Goal: Task Accomplishment & Management: Use online tool/utility

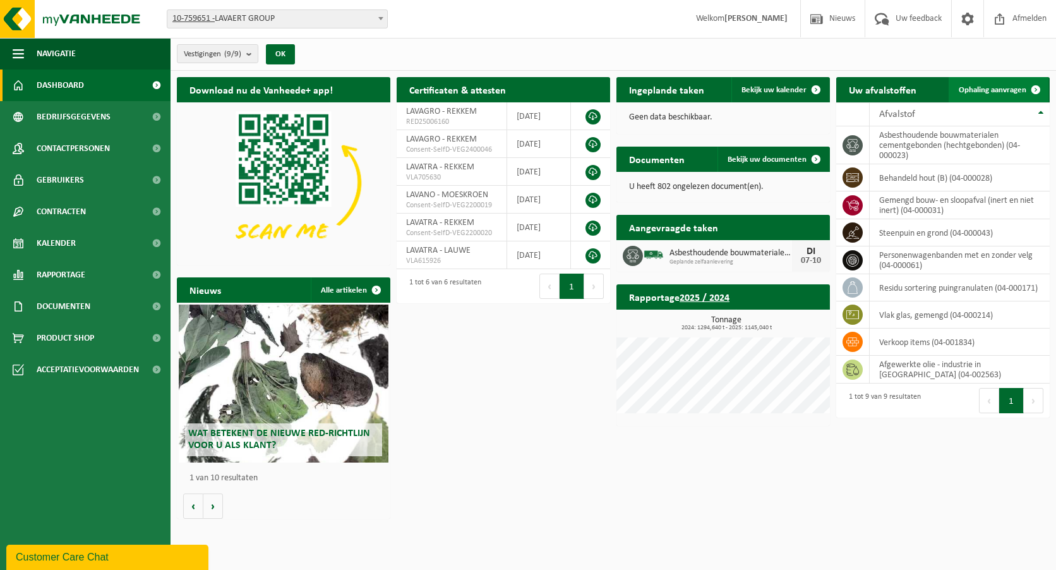
click at [995, 83] on link "Ophaling aanvragen" at bounding box center [998, 89] width 100 height 25
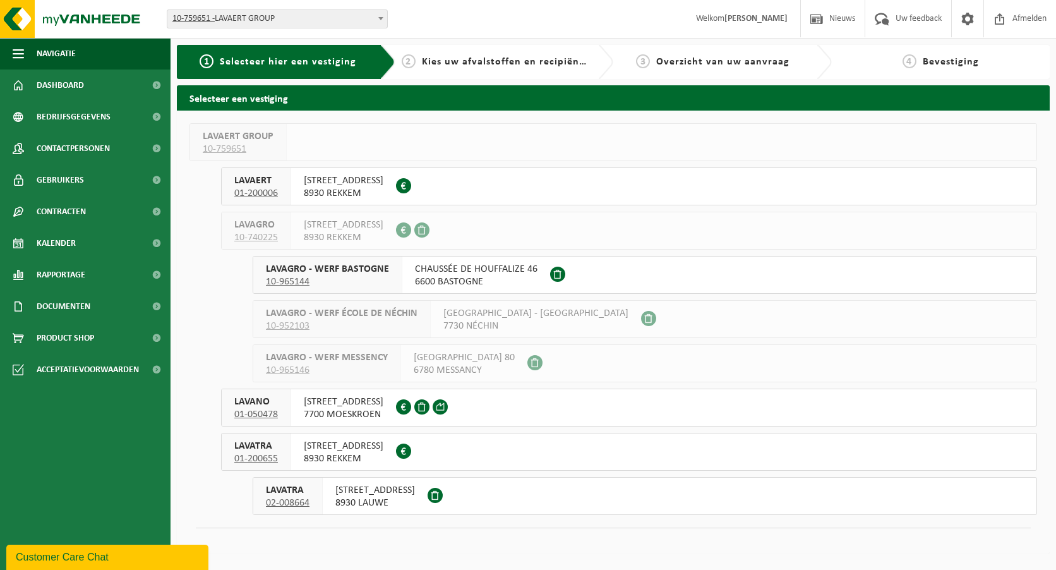
click at [404, 499] on span "8930 LAUWE" at bounding box center [375, 502] width 80 height 13
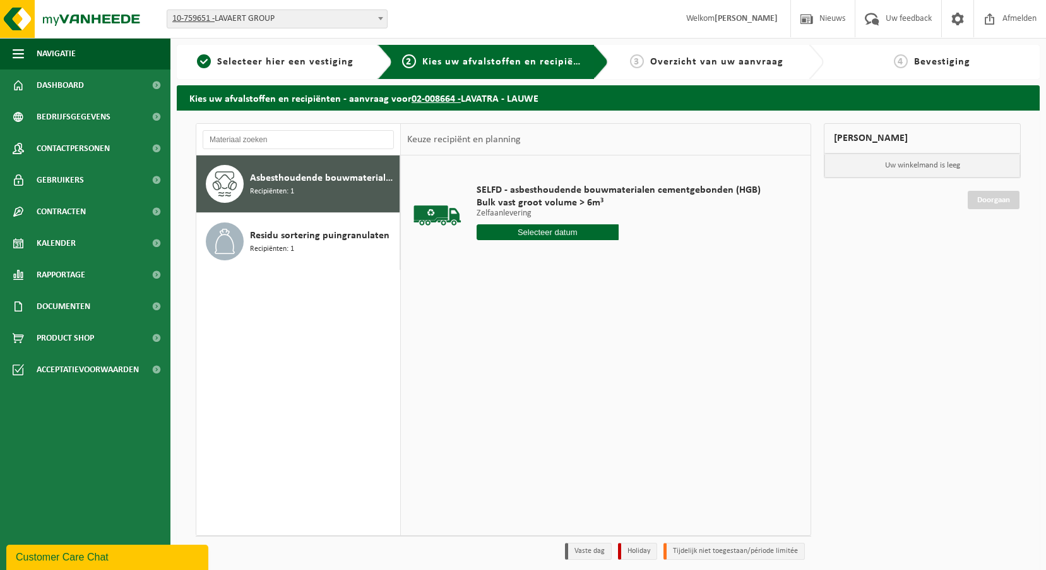
click at [546, 226] on input "text" at bounding box center [548, 232] width 142 height 16
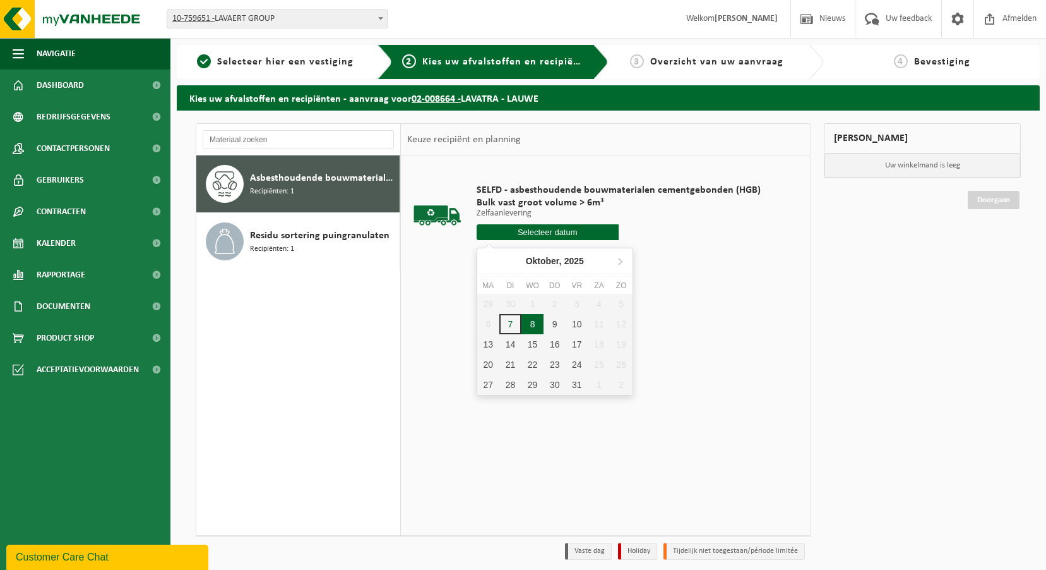
click at [529, 325] on div "8" at bounding box center [533, 324] width 22 height 20
type input "Van 2025-10-08"
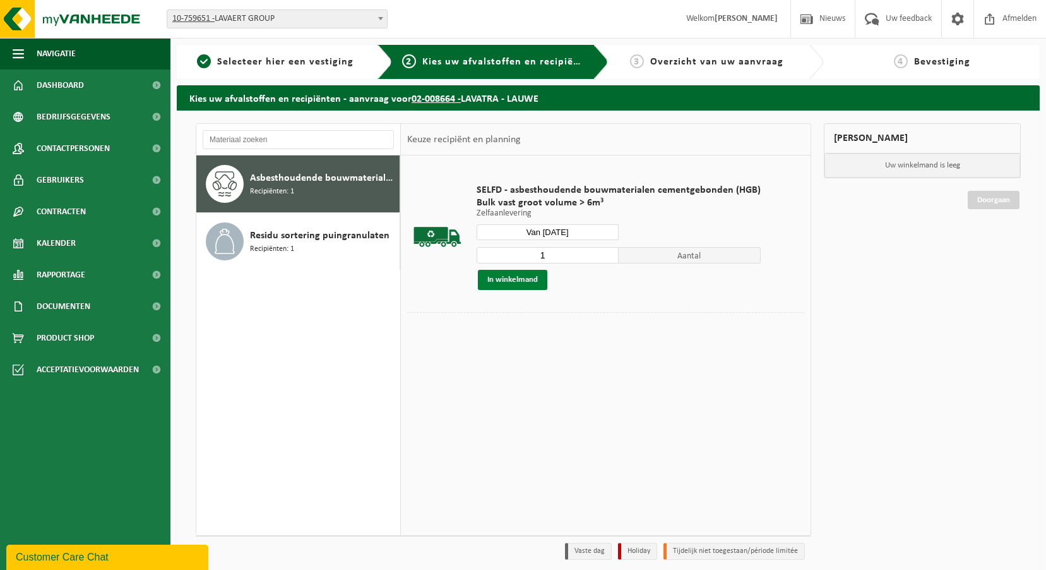
click at [526, 285] on button "In winkelmand" at bounding box center [512, 280] width 69 height 20
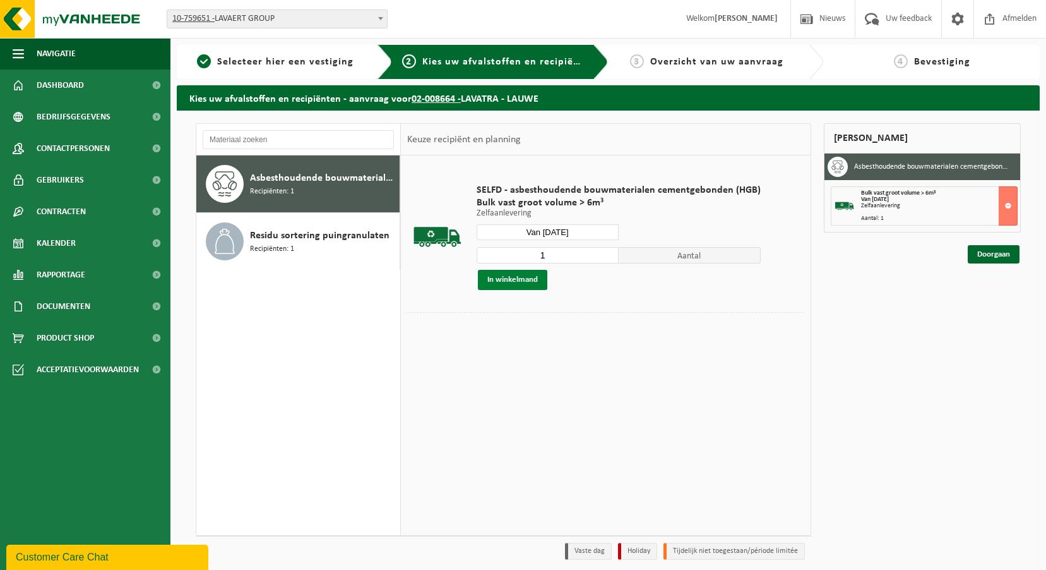
click at [523, 281] on button "In winkelmand" at bounding box center [512, 280] width 69 height 20
click at [1012, 211] on button at bounding box center [1008, 205] width 19 height 39
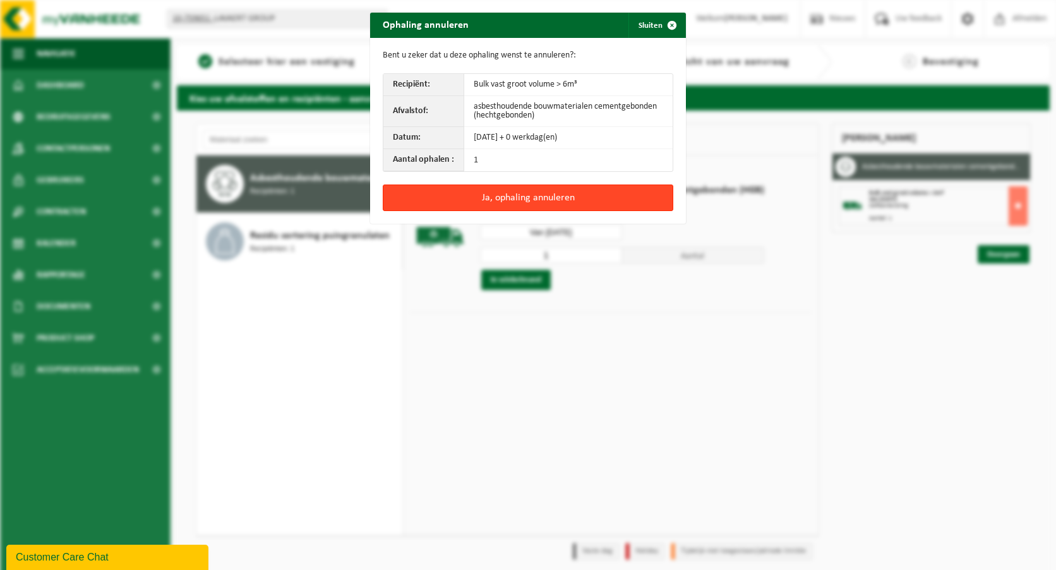
click at [575, 198] on button "Ja, ophaling annuleren" at bounding box center [528, 197] width 290 height 27
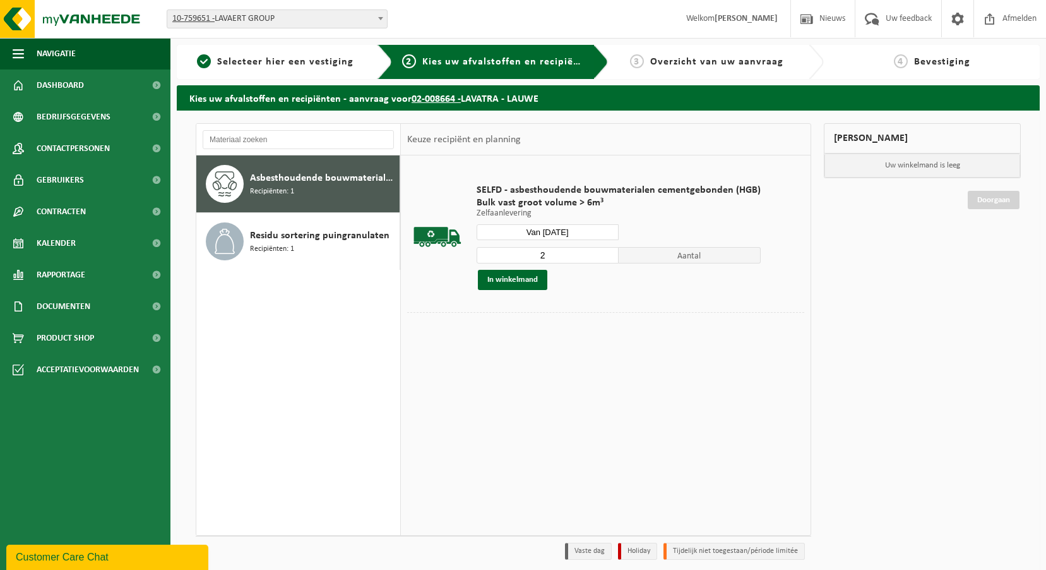
type input "2"
click at [604, 254] on input "2" at bounding box center [548, 255] width 142 height 16
click at [535, 277] on button "In winkelmand" at bounding box center [512, 280] width 69 height 20
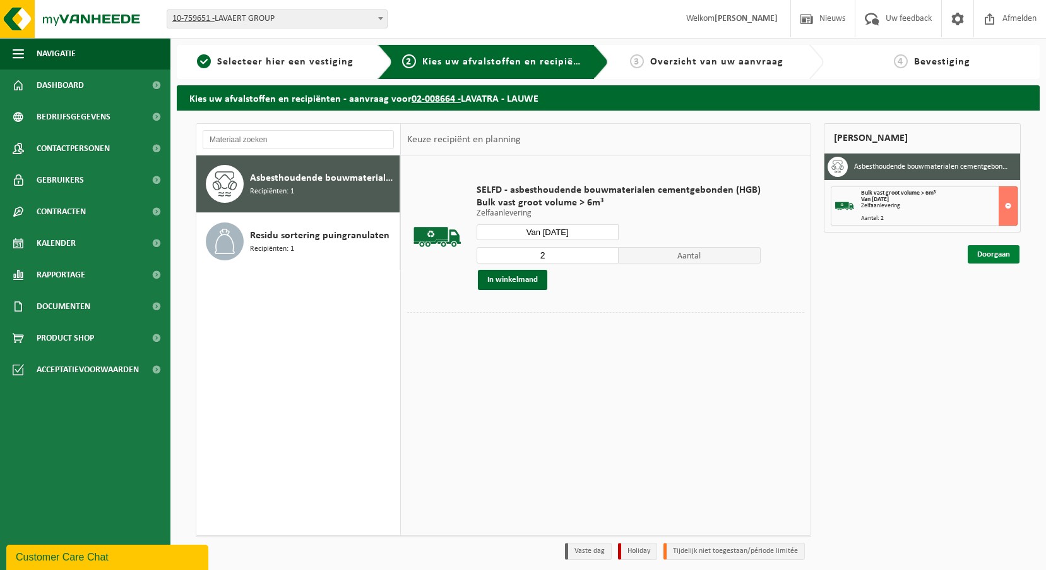
click at [990, 253] on link "Doorgaan" at bounding box center [994, 254] width 52 height 18
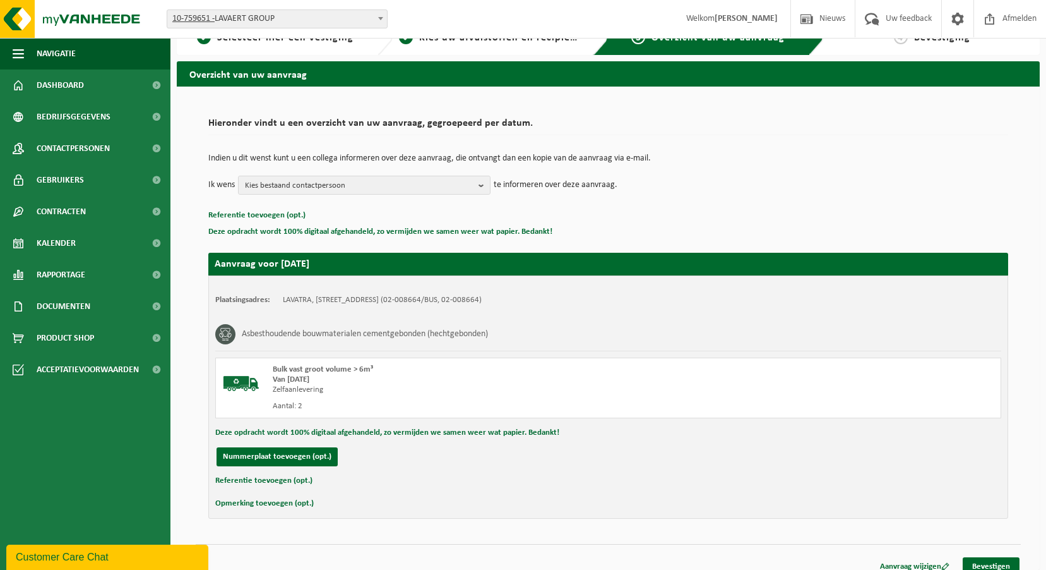
scroll to position [37, 0]
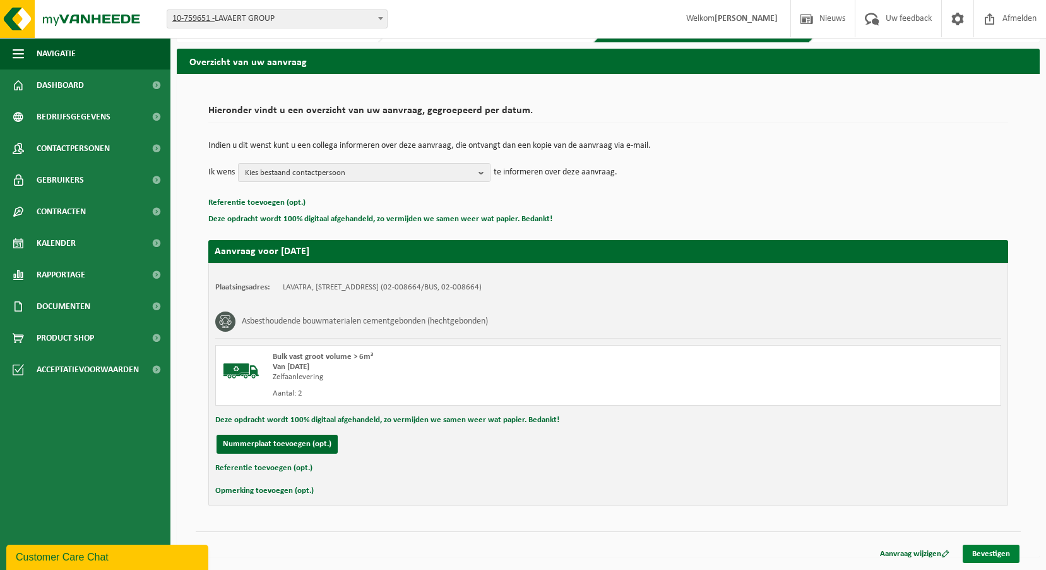
click at [989, 551] on link "Bevestigen" at bounding box center [991, 553] width 57 height 18
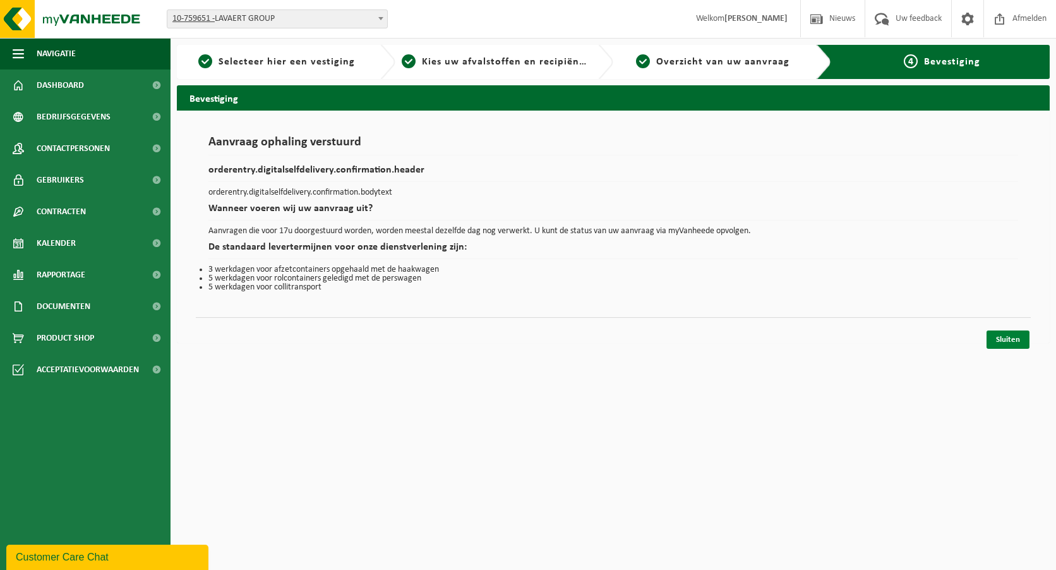
click at [1017, 342] on link "Sluiten" at bounding box center [1007, 339] width 43 height 18
